Goal: Information Seeking & Learning: Compare options

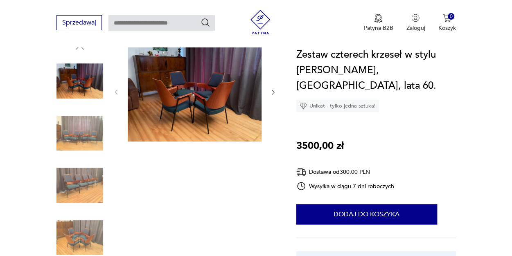
click at [202, 89] on img at bounding box center [195, 91] width 134 height 100
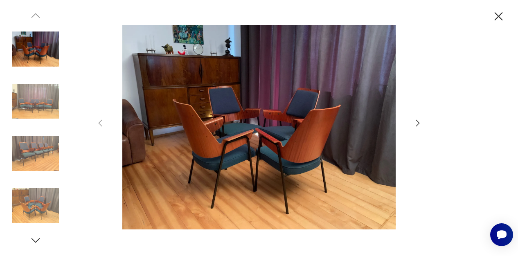
click at [417, 124] on icon "button" at bounding box center [418, 123] width 10 height 10
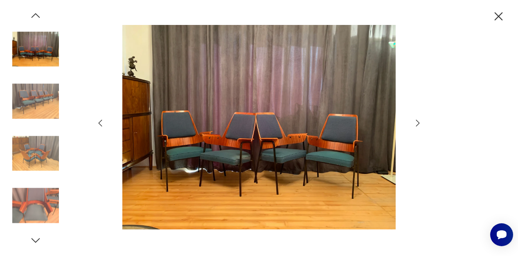
click at [418, 124] on icon "button" at bounding box center [418, 123] width 4 height 7
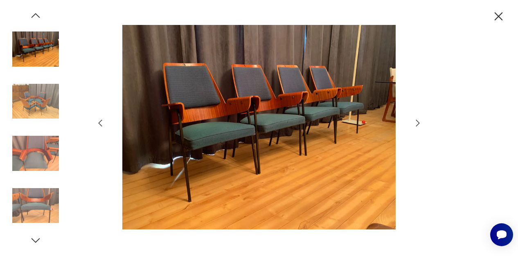
click at [418, 123] on icon "button" at bounding box center [418, 123] width 10 height 10
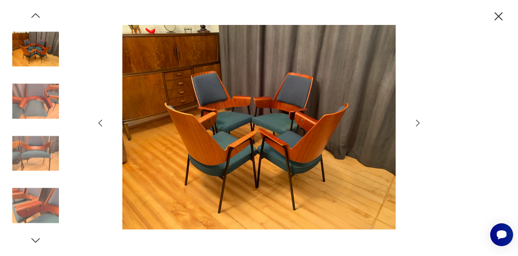
click at [421, 124] on icon "button" at bounding box center [418, 123] width 10 height 10
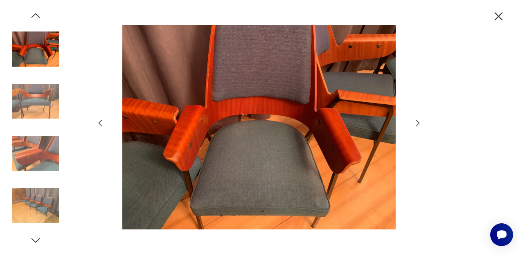
click at [417, 123] on icon "button" at bounding box center [418, 123] width 10 height 10
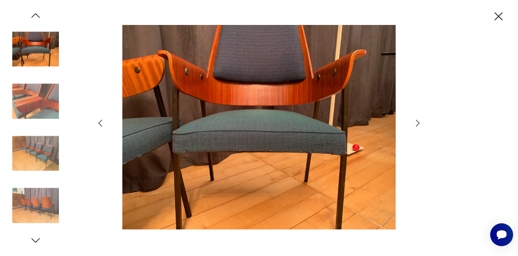
click at [417, 124] on icon "button" at bounding box center [418, 123] width 10 height 10
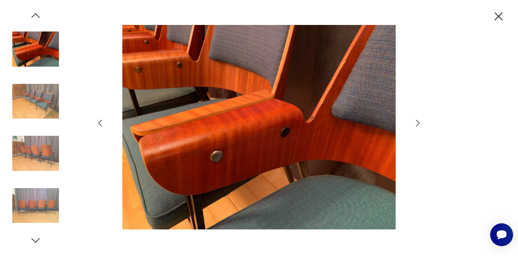
click at [413, 121] on icon "button" at bounding box center [418, 123] width 10 height 10
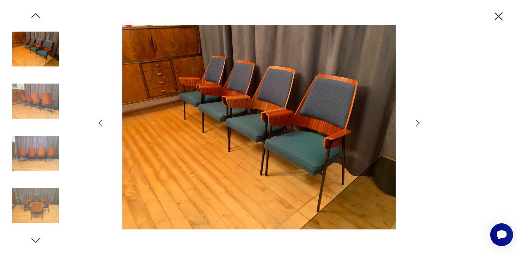
click at [403, 119] on img at bounding box center [258, 127] width 291 height 205
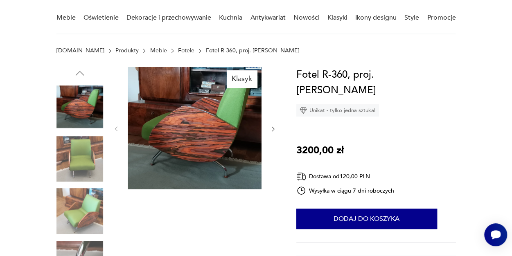
scroll to position [70, 0]
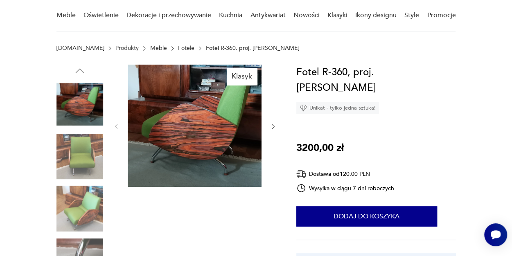
click at [273, 125] on icon "button" at bounding box center [273, 126] width 2 height 5
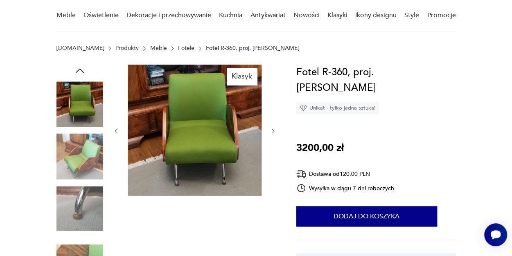
click at [273, 128] on icon "button" at bounding box center [273, 131] width 7 height 7
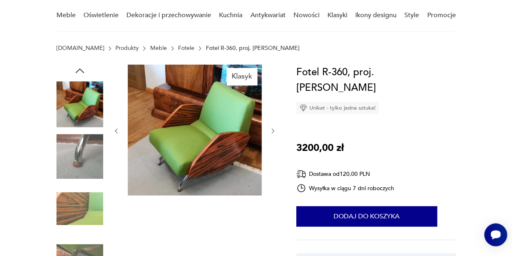
click at [274, 128] on icon "button" at bounding box center [273, 131] width 7 height 7
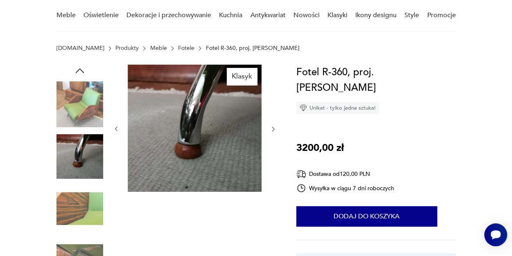
click at [273, 126] on icon "button" at bounding box center [273, 129] width 7 height 7
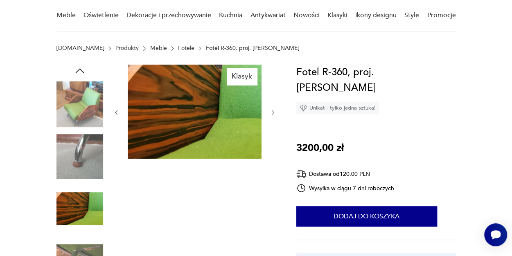
click at [272, 124] on div at bounding box center [195, 113] width 164 height 96
click at [273, 112] on icon "button" at bounding box center [273, 112] width 7 height 7
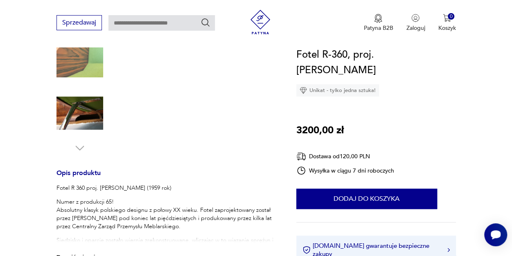
scroll to position [216, 0]
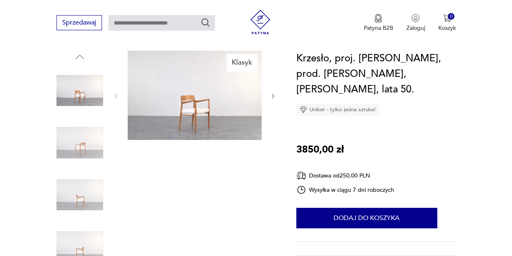
scroll to position [85, 0]
click at [273, 95] on icon "button" at bounding box center [273, 95] width 7 height 7
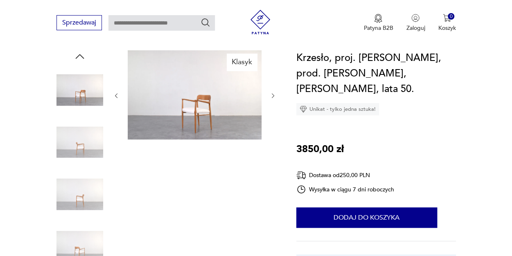
click at [273, 95] on icon "button" at bounding box center [273, 95] width 7 height 7
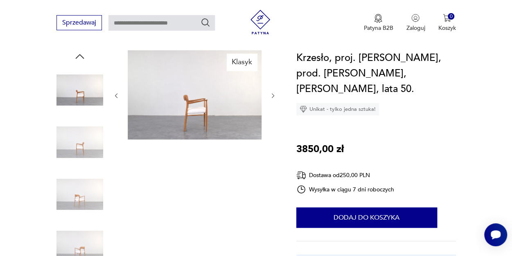
scroll to position [0, 0]
click at [273, 95] on icon "button" at bounding box center [273, 95] width 7 height 7
click at [270, 92] on button "button" at bounding box center [273, 96] width 7 height 8
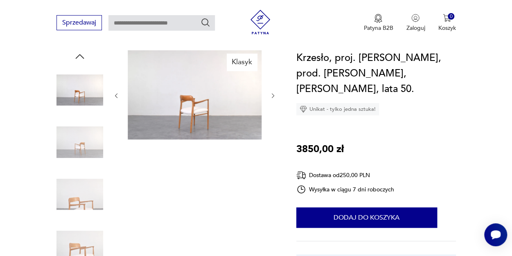
click at [274, 92] on icon "button" at bounding box center [273, 95] width 7 height 7
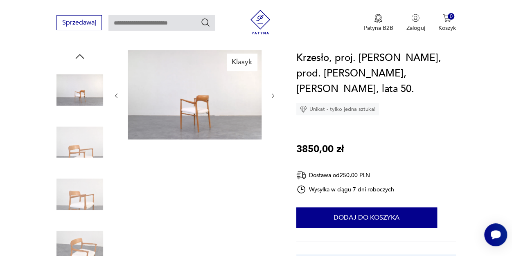
click at [273, 92] on icon "button" at bounding box center [273, 95] width 7 height 7
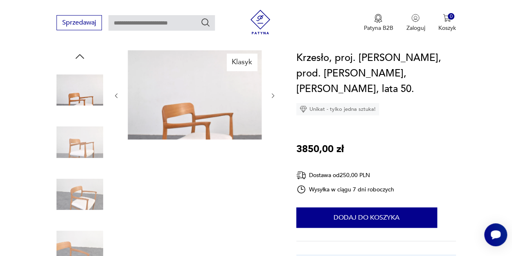
click at [273, 95] on icon "button" at bounding box center [273, 95] width 7 height 7
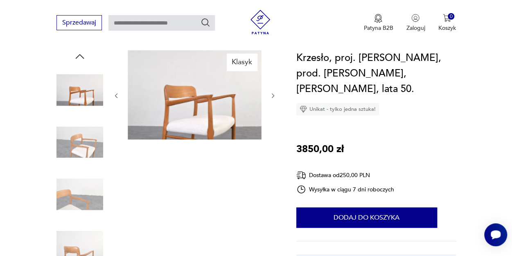
scroll to position [82, 0]
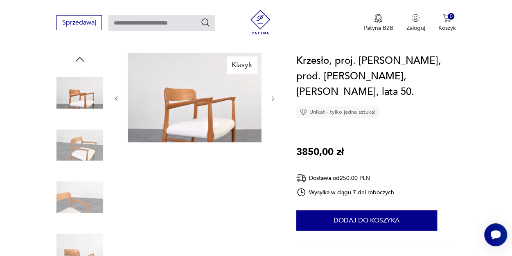
click at [273, 98] on icon "button" at bounding box center [273, 98] width 7 height 7
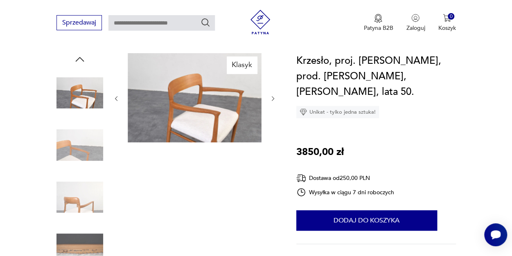
click at [273, 98] on icon "button" at bounding box center [273, 98] width 7 height 7
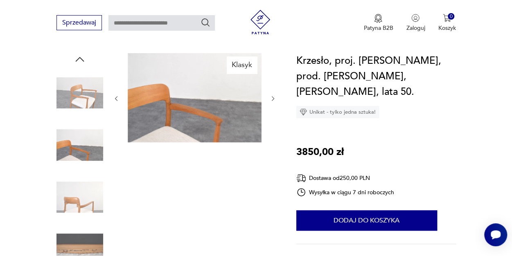
click at [272, 96] on icon "button" at bounding box center [273, 98] width 7 height 7
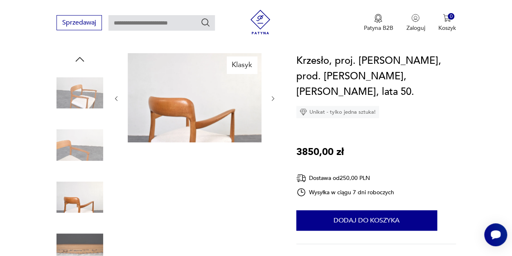
click at [273, 95] on icon "button" at bounding box center [273, 98] width 7 height 7
